Goal: Task Accomplishment & Management: Complete application form

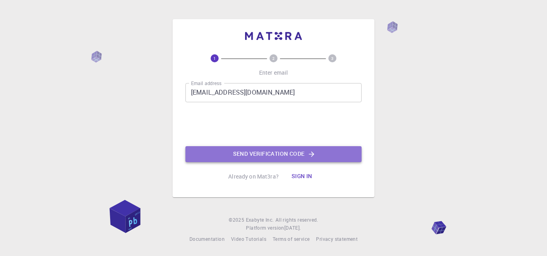
click at [256, 154] on button "Send verification code" at bounding box center [273, 154] width 176 height 16
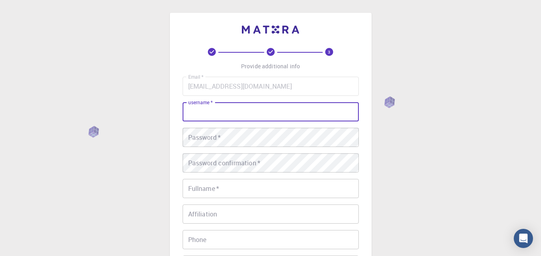
click at [250, 108] on input "username   *" at bounding box center [270, 111] width 176 height 19
type input "samba"
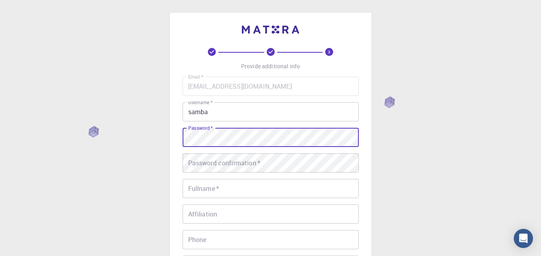
click at [168, 137] on div "3 Provide additional info Email   * [EMAIL_ADDRESS][DOMAIN_NAME] Email   * user…" at bounding box center [270, 203] width 541 height 407
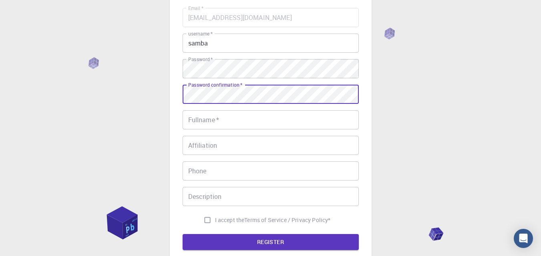
scroll to position [80, 0]
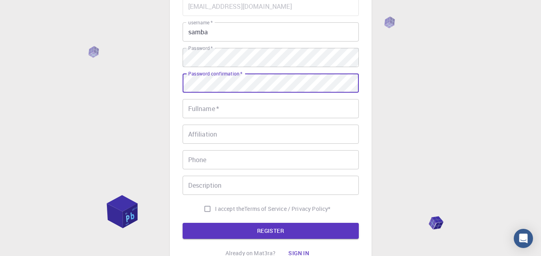
click at [204, 100] on div "Fullname   * Fullname   *" at bounding box center [270, 108] width 176 height 19
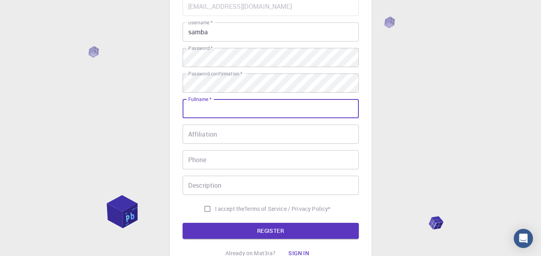
type input "[PERSON_NAME]"
type input "06302661916"
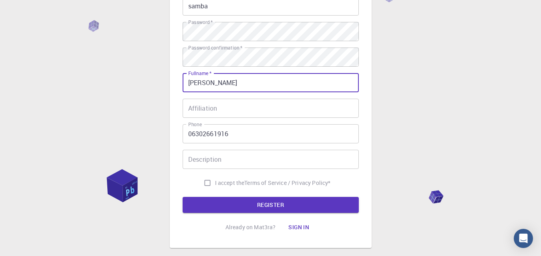
scroll to position [120, 0]
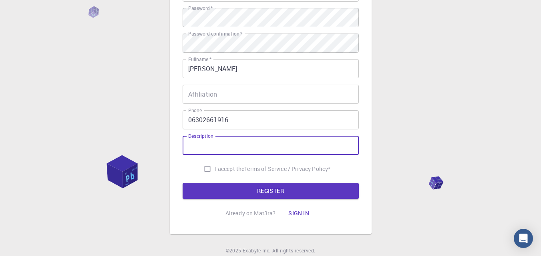
click at [222, 142] on input "Description" at bounding box center [270, 145] width 176 height 19
click at [209, 169] on input "I accept the Terms of Service / Privacy Policy *" at bounding box center [207, 169] width 15 height 15
checkbox input "true"
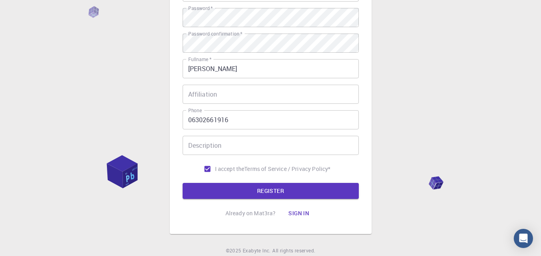
click at [220, 190] on button "REGISTER" at bounding box center [270, 191] width 176 height 16
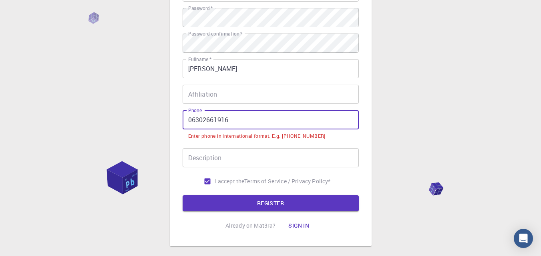
click at [193, 118] on input "06302661916" at bounding box center [270, 119] width 176 height 19
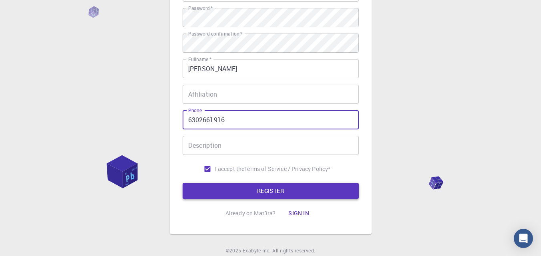
click at [233, 192] on button "REGISTER" at bounding box center [270, 191] width 176 height 16
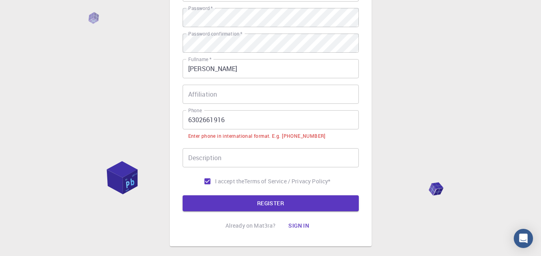
drag, startPoint x: 187, startPoint y: 119, endPoint x: 193, endPoint y: 118, distance: 5.7
click at [187, 119] on input "6302661916" at bounding box center [270, 119] width 176 height 19
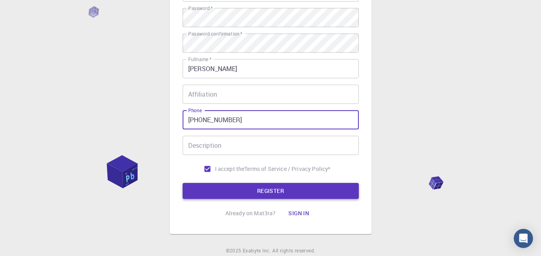
type input "[PHONE_NUMBER]"
click at [268, 186] on button "REGISTER" at bounding box center [270, 191] width 176 height 16
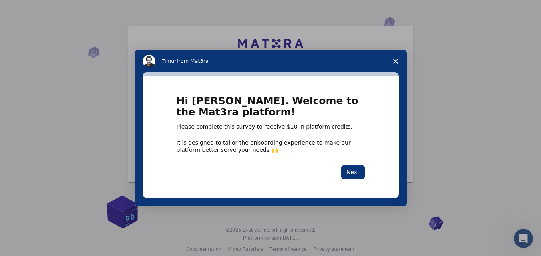
scroll to position [28, 0]
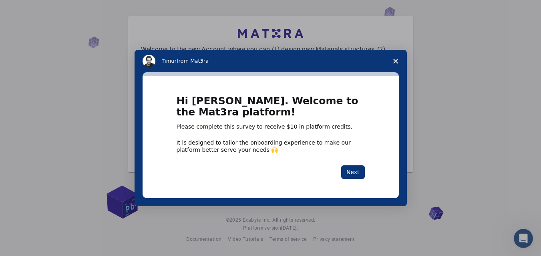
click at [398, 57] on span "Close survey" at bounding box center [395, 61] width 22 height 22
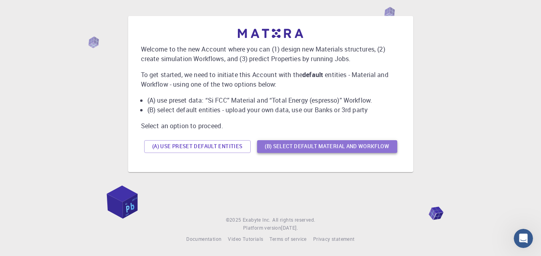
click at [316, 146] on button "(B) Select default material and workflow" at bounding box center [327, 146] width 140 height 13
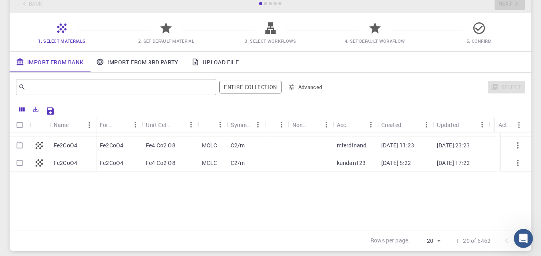
scroll to position [40, 0]
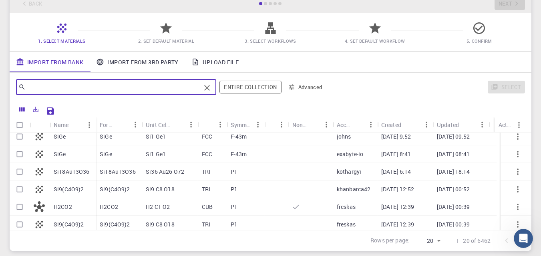
click at [108, 88] on input "text" at bounding box center [113, 87] width 175 height 11
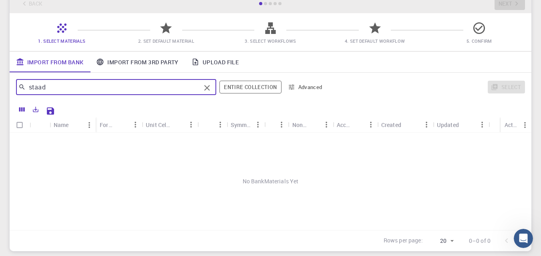
scroll to position [0, 0]
type input "s"
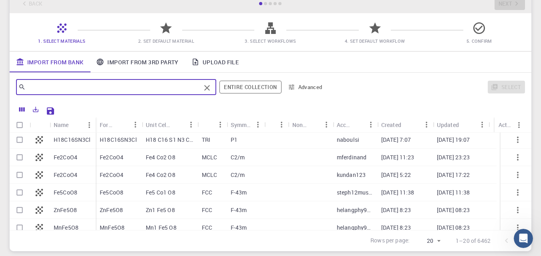
scroll to position [254, 0]
